Goal: Information Seeking & Learning: Learn about a topic

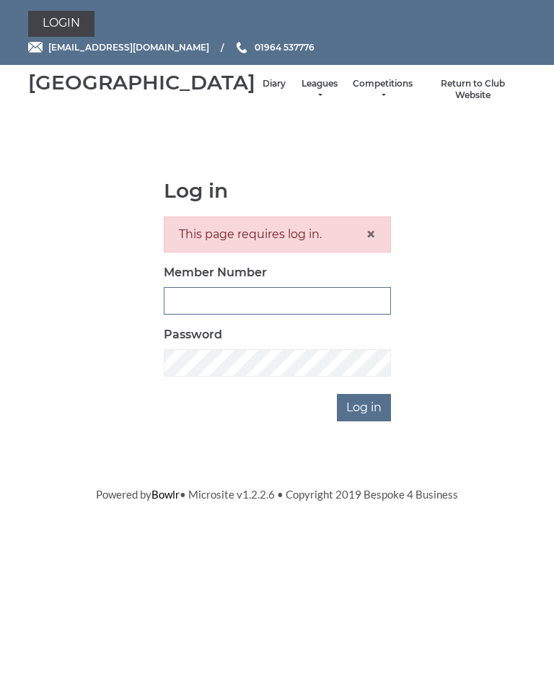
type input "1100"
click at [365, 422] on input "Log in" at bounding box center [364, 407] width 54 height 27
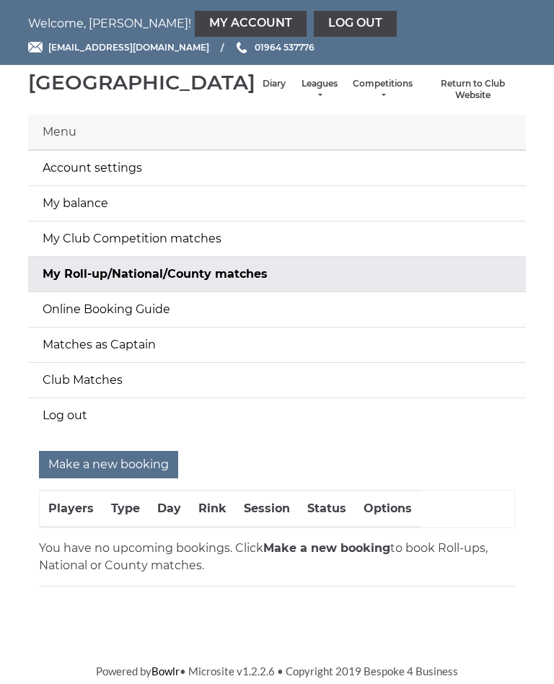
click at [97, 213] on link "My balance" at bounding box center [277, 203] width 498 height 35
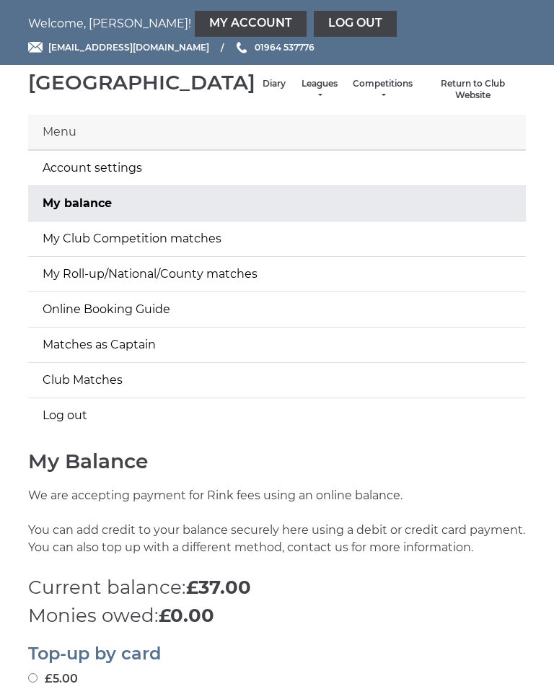
click at [119, 207] on link "My balance" at bounding box center [277, 203] width 498 height 35
click at [293, 89] on li "Leagues Club leagues - Winter 2025-6 Club leagues - Summer 2025 Club leagues - …" at bounding box center [319, 90] width 53 height 38
click at [293, 93] on li "Leagues Club leagues - Winter 2025-6 Club leagues - Summer 2025 Club leagues - …" at bounding box center [319, 90] width 53 height 38
click at [300, 95] on link "Leagues" at bounding box center [319, 90] width 38 height 24
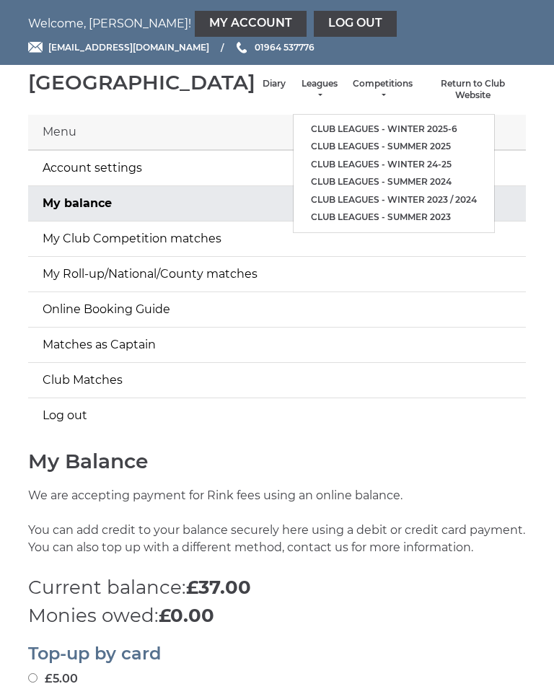
click at [378, 125] on link "Club leagues - Winter 2025-6" at bounding box center [394, 130] width 201 height 18
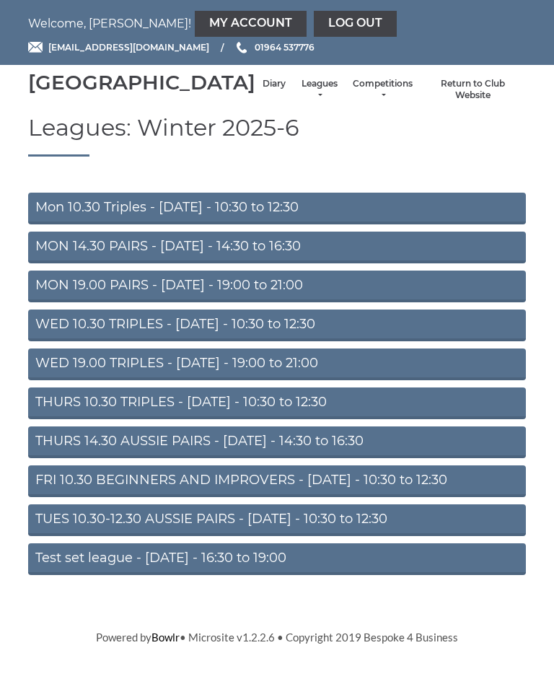
click at [368, 225] on link "Mon 10.30 Triples - [DATE] - 10:30 to 12:30" at bounding box center [277, 209] width 498 height 32
click at [310, 261] on link "MON 14.30 PAIRS - [DATE] - 14:30 to 16:30" at bounding box center [277, 248] width 498 height 32
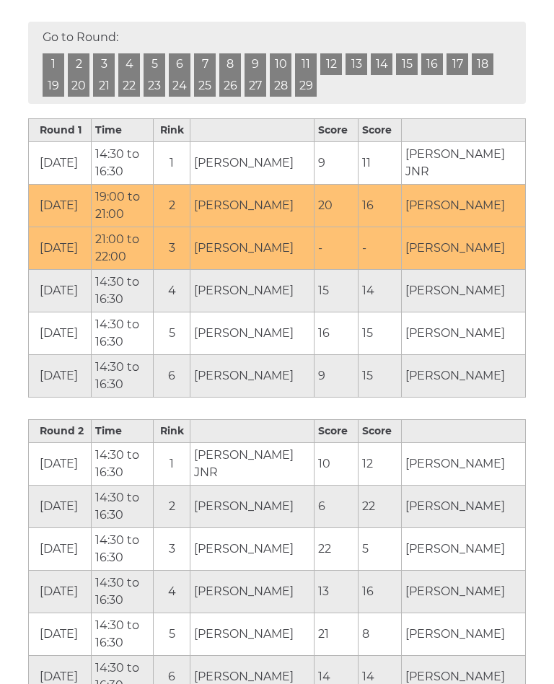
scroll to position [723, 0]
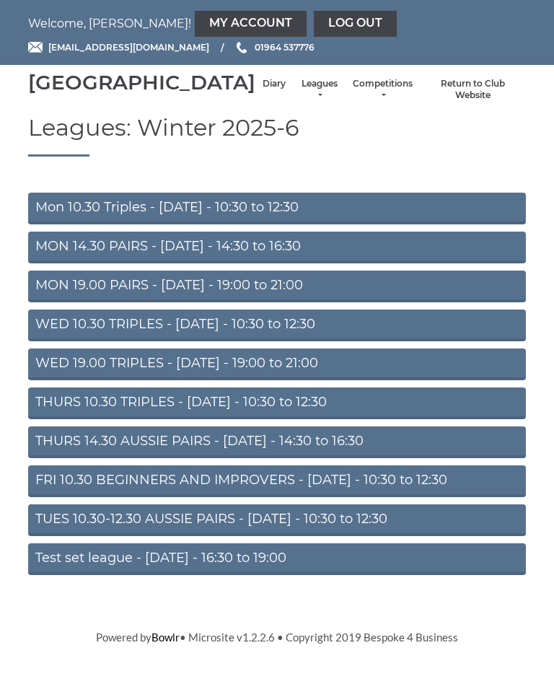
click at [279, 497] on link "FRI 10.30 BEGINNERS AND IMPROVERS - [DATE] - 10:30 to 12:30" at bounding box center [277, 482] width 498 height 32
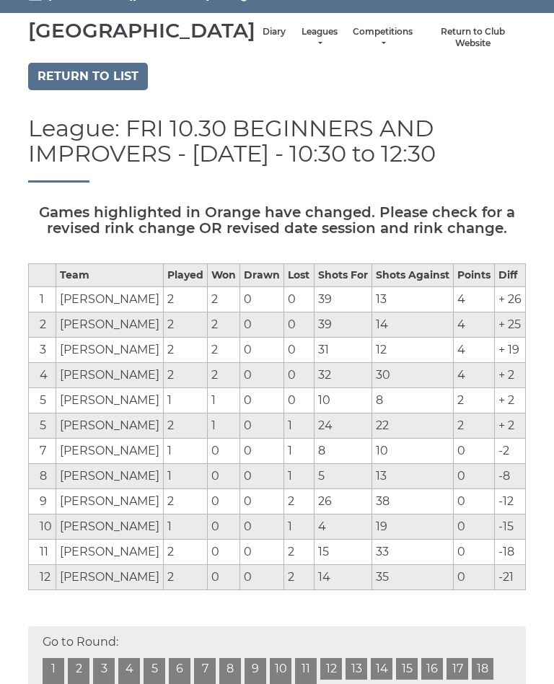
scroll to position [55, 0]
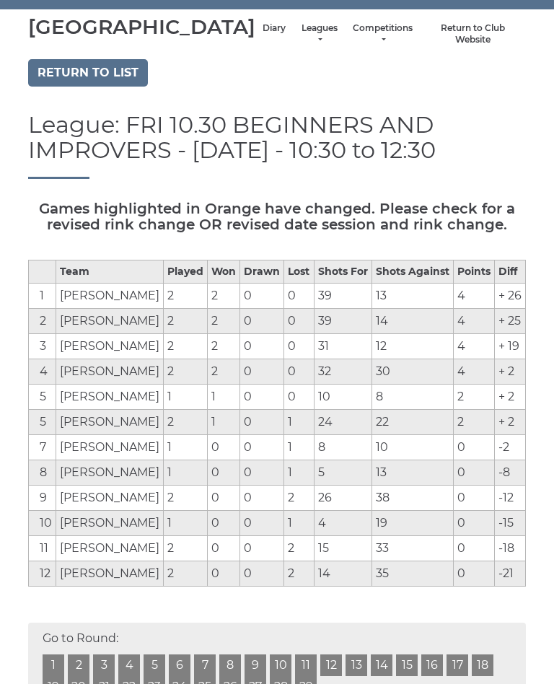
click at [435, 487] on td "13" at bounding box center [413, 473] width 82 height 25
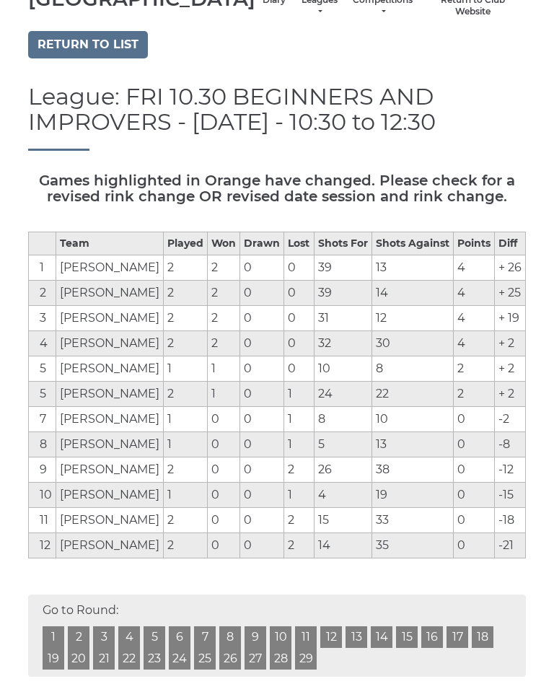
scroll to position [0, 0]
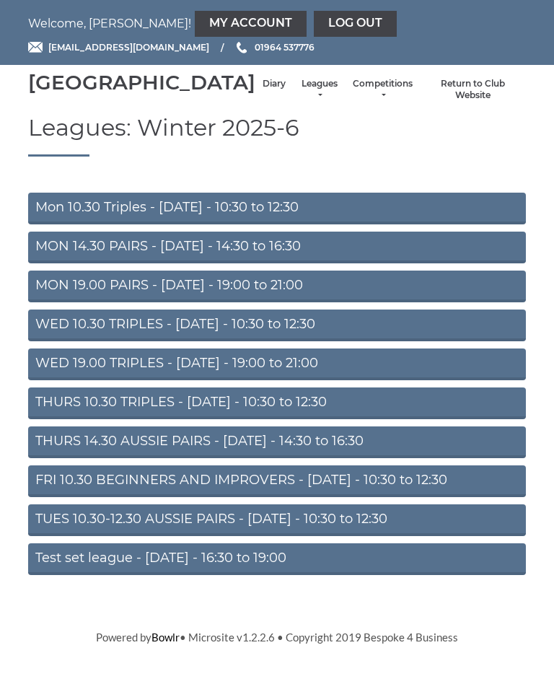
click at [263, 90] on link "Diary" at bounding box center [274, 84] width 23 height 12
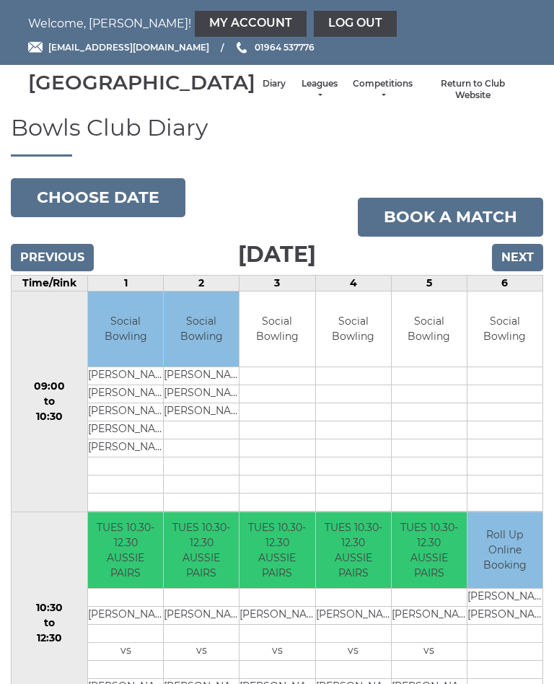
click at [522, 271] on input "Next" at bounding box center [517, 257] width 51 height 27
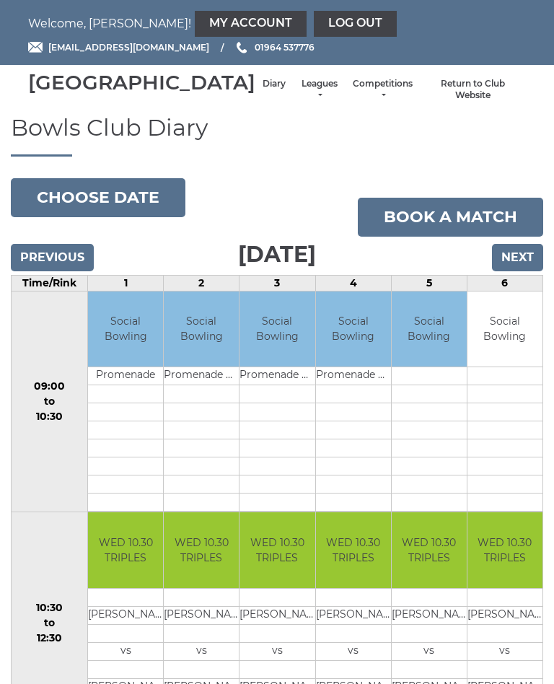
click at [314, 25] on link "Log out" at bounding box center [355, 24] width 83 height 26
